Goal: Book appointment/travel/reservation

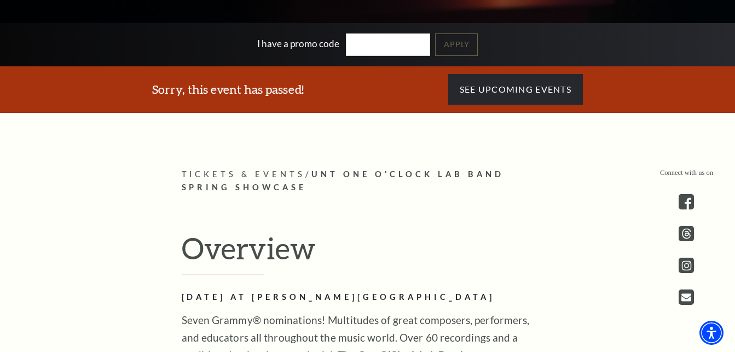
scroll to position [249, 0]
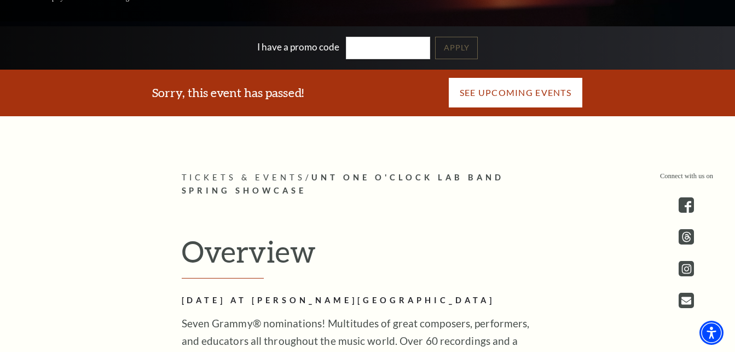
click at [550, 97] on link "See Upcoming Events" at bounding box center [515, 92] width 135 height 31
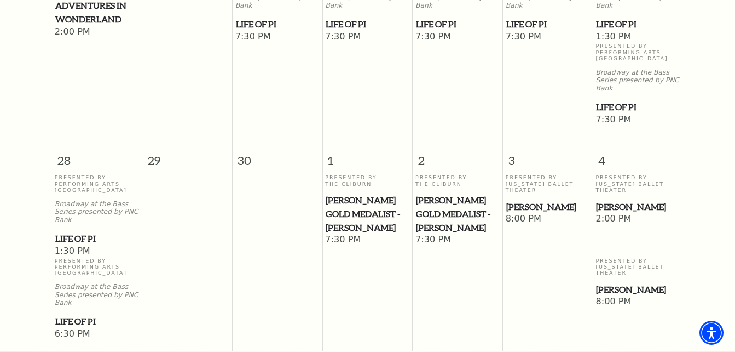
scroll to position [860, 0]
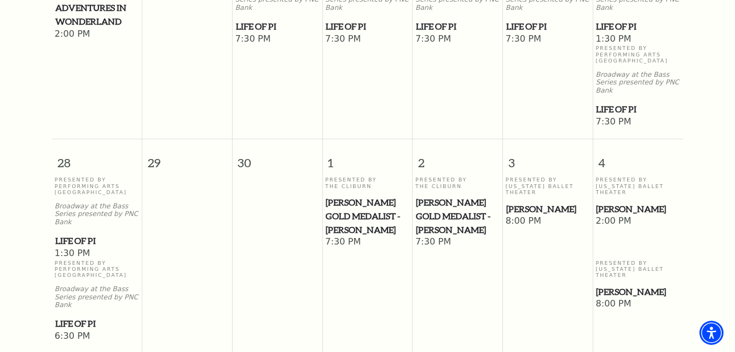
click at [438, 195] on span "Cliburn Gold Medalist - Aristo Sham" at bounding box center [457, 215] width 83 height 41
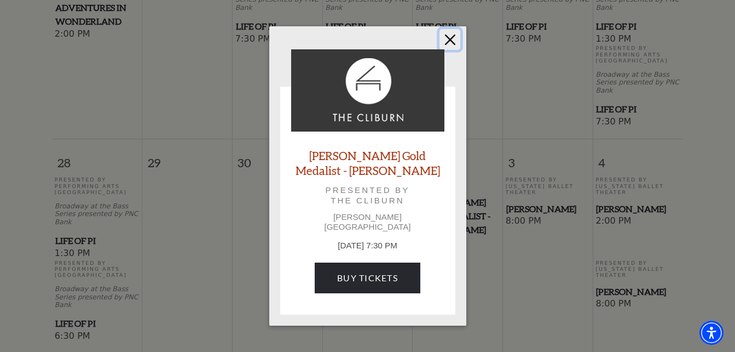
click at [453, 48] on button "Close" at bounding box center [450, 39] width 21 height 21
